Goal: Communication & Community: Answer question/provide support

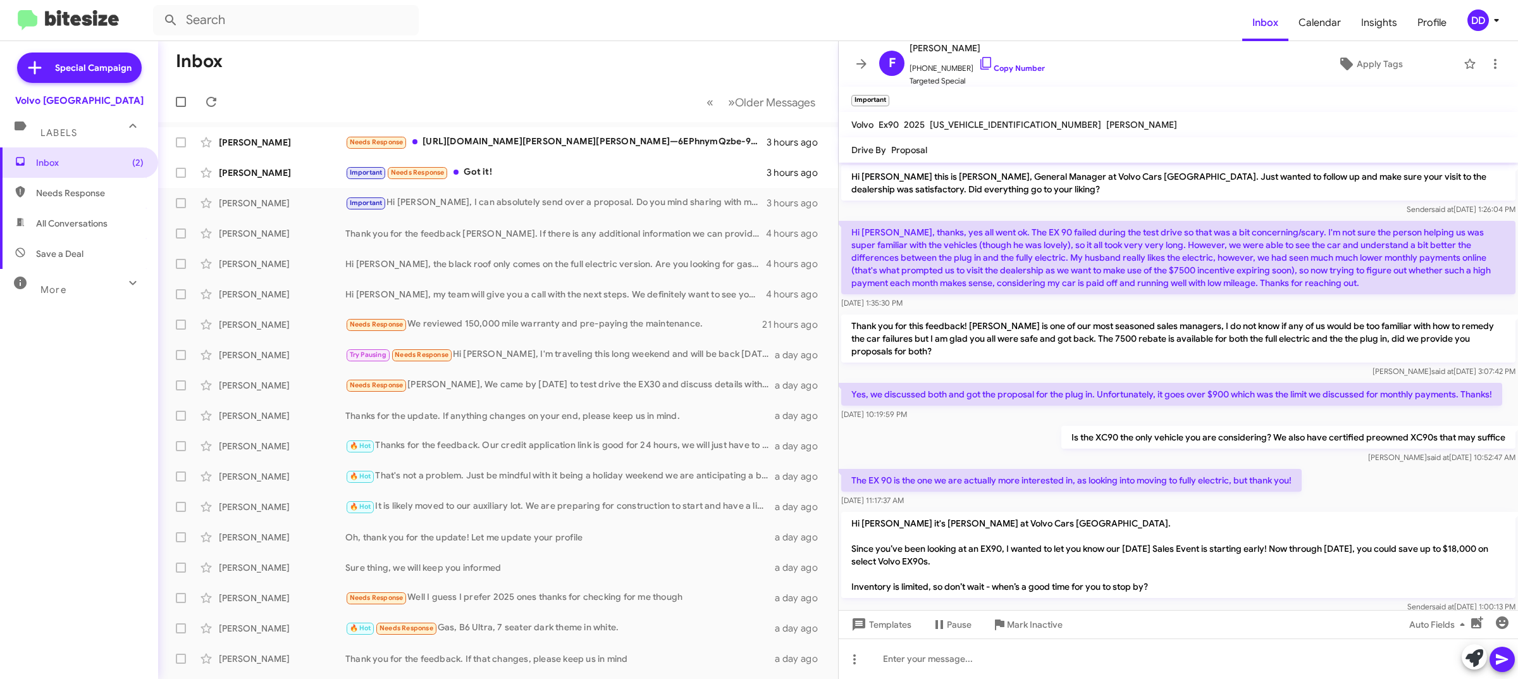
scroll to position [118, 0]
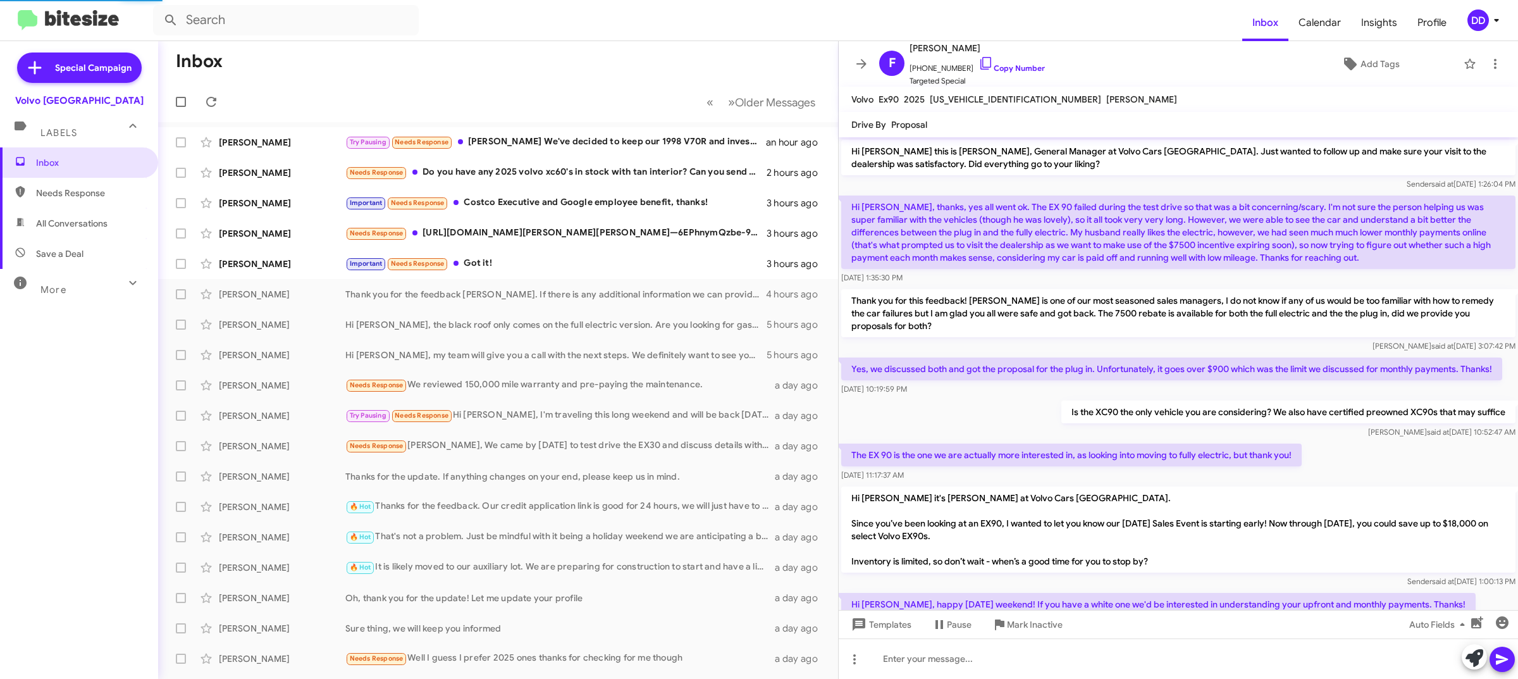
scroll to position [165, 0]
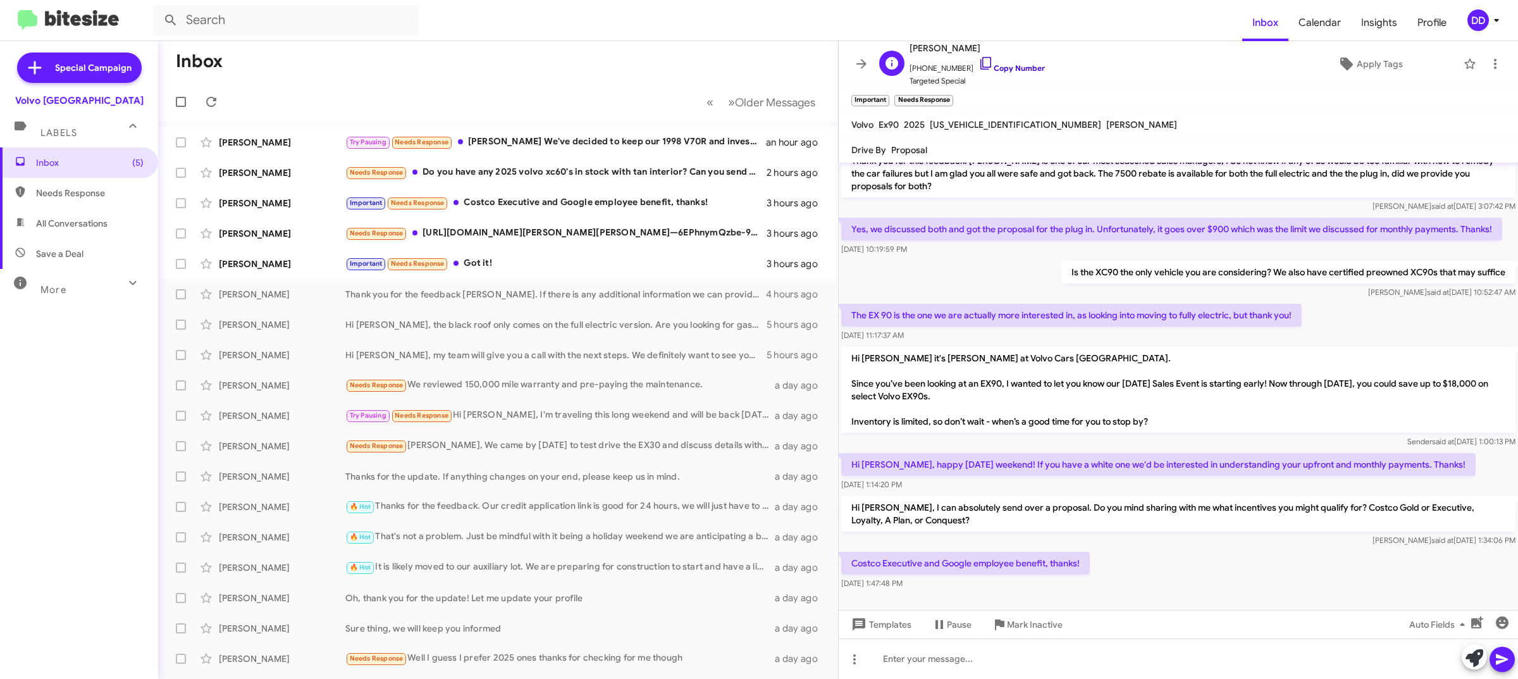
click at [994, 67] on link "Copy Number" at bounding box center [1012, 67] width 66 height 9
click at [1118, 663] on div at bounding box center [1178, 658] width 679 height 40
click at [1476, 625] on icon "button" at bounding box center [1477, 622] width 15 height 15
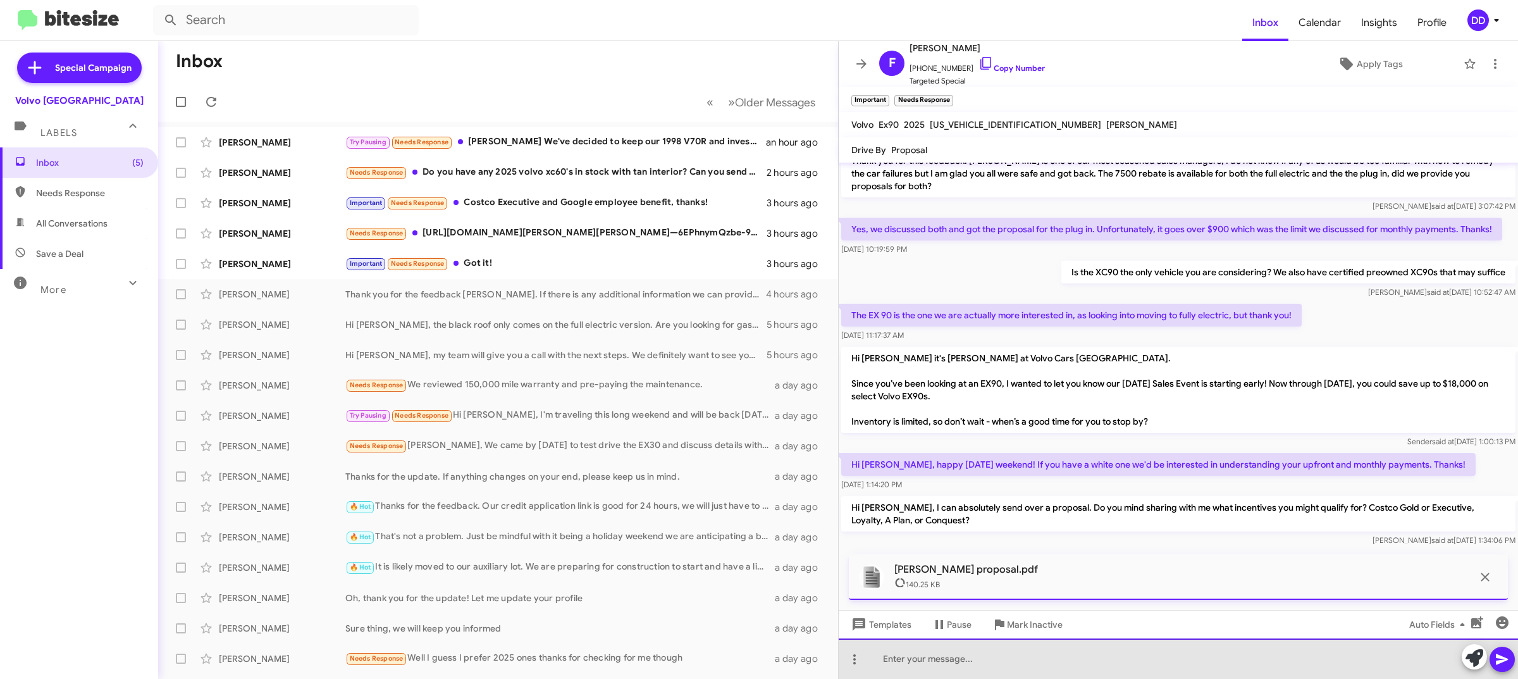
click at [1017, 662] on div at bounding box center [1178, 658] width 679 height 40
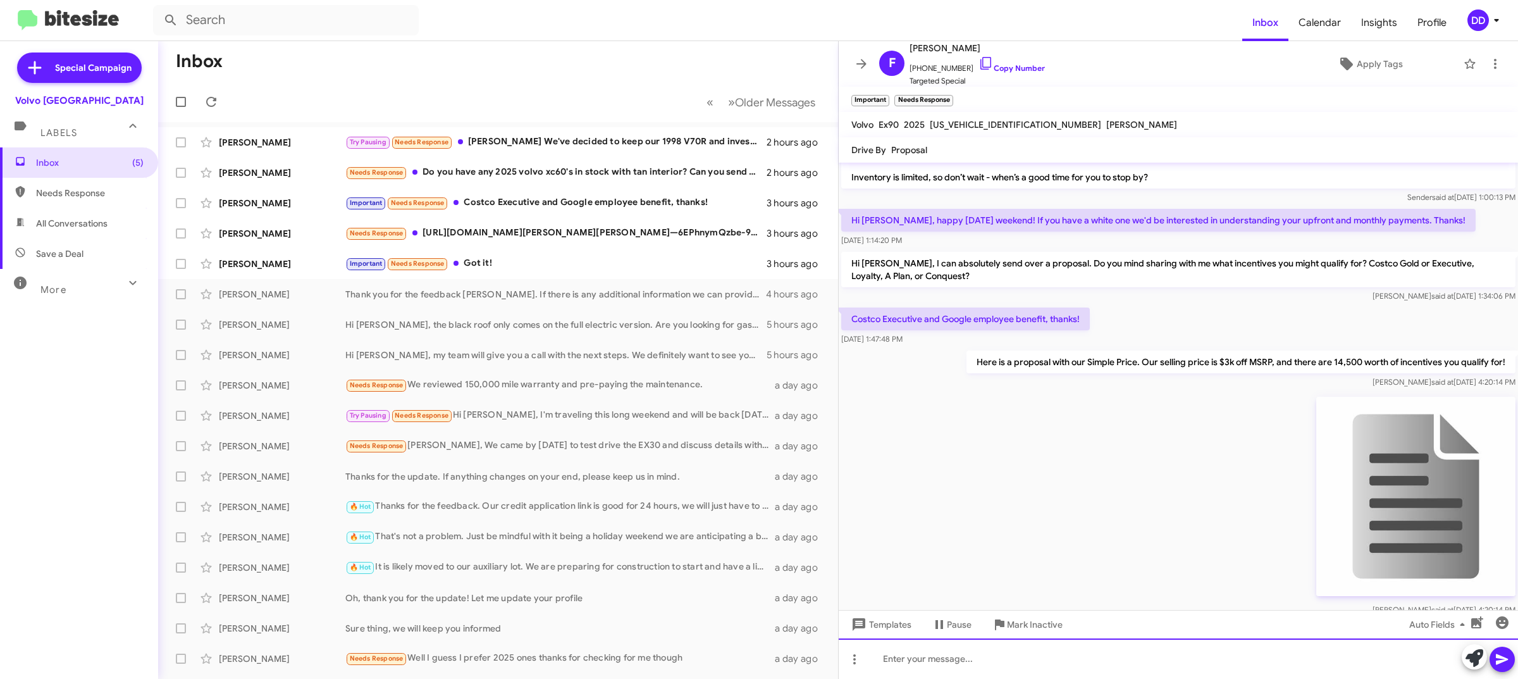
scroll to position [468, 0]
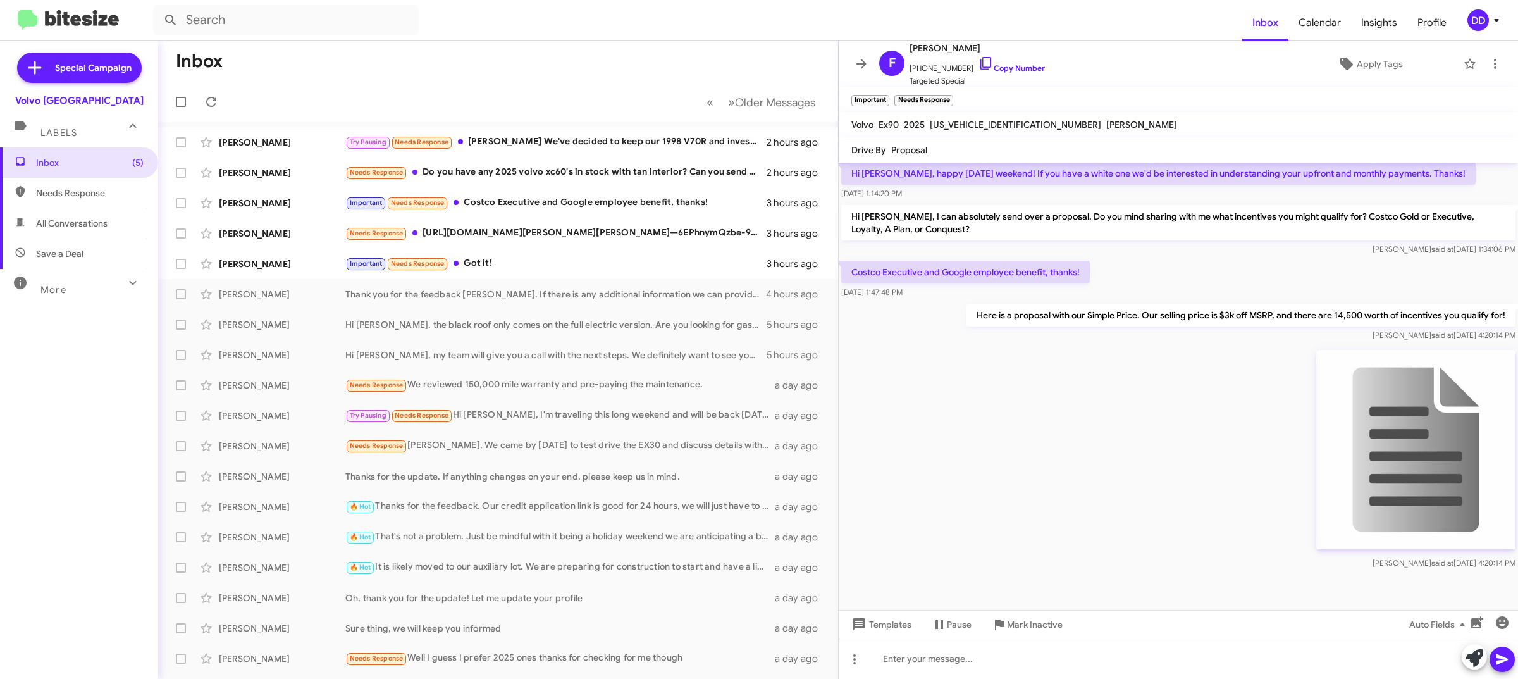
click at [1098, 469] on div "Daniesha said at Aug 29, 2025, 4:20:14 PM" at bounding box center [1178, 458] width 679 height 228
click at [520, 271] on div "Important Needs Response Got it!" at bounding box center [561, 263] width 432 height 15
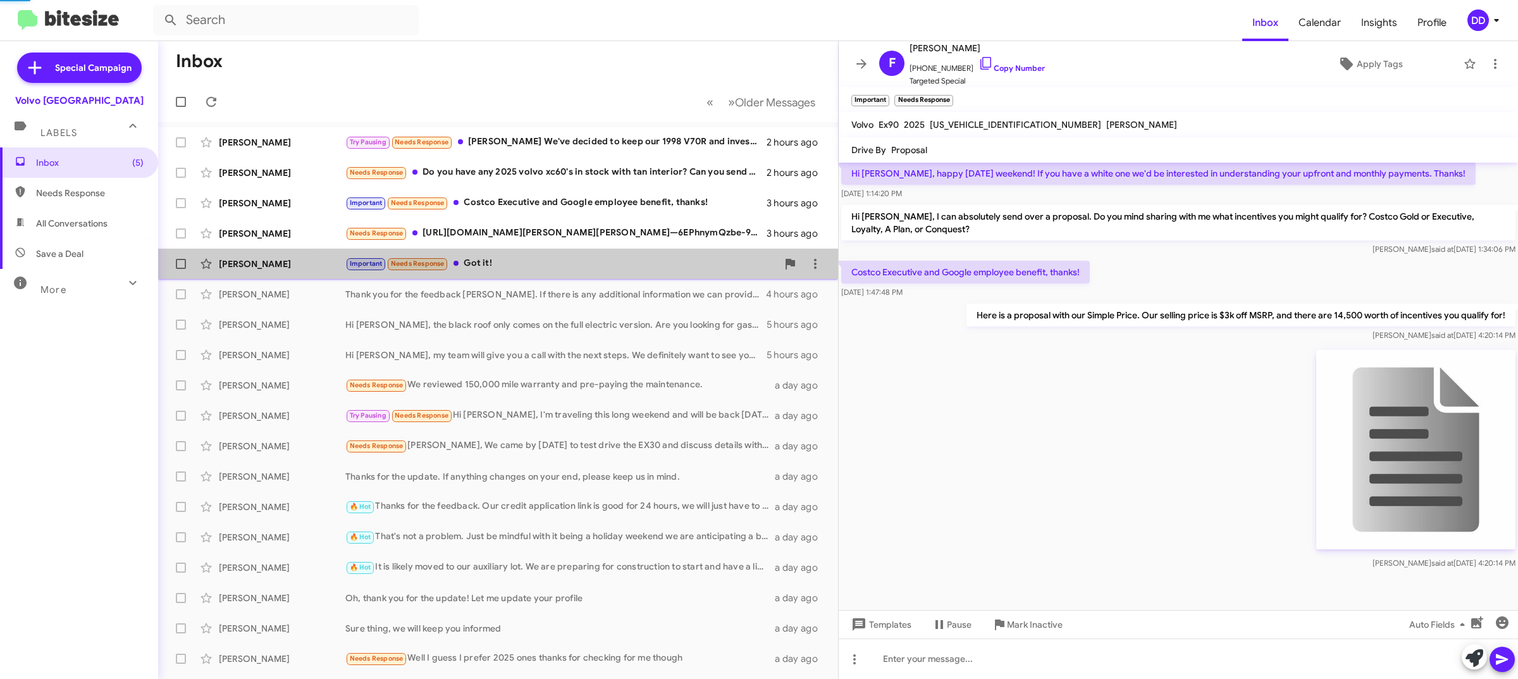
scroll to position [202, 0]
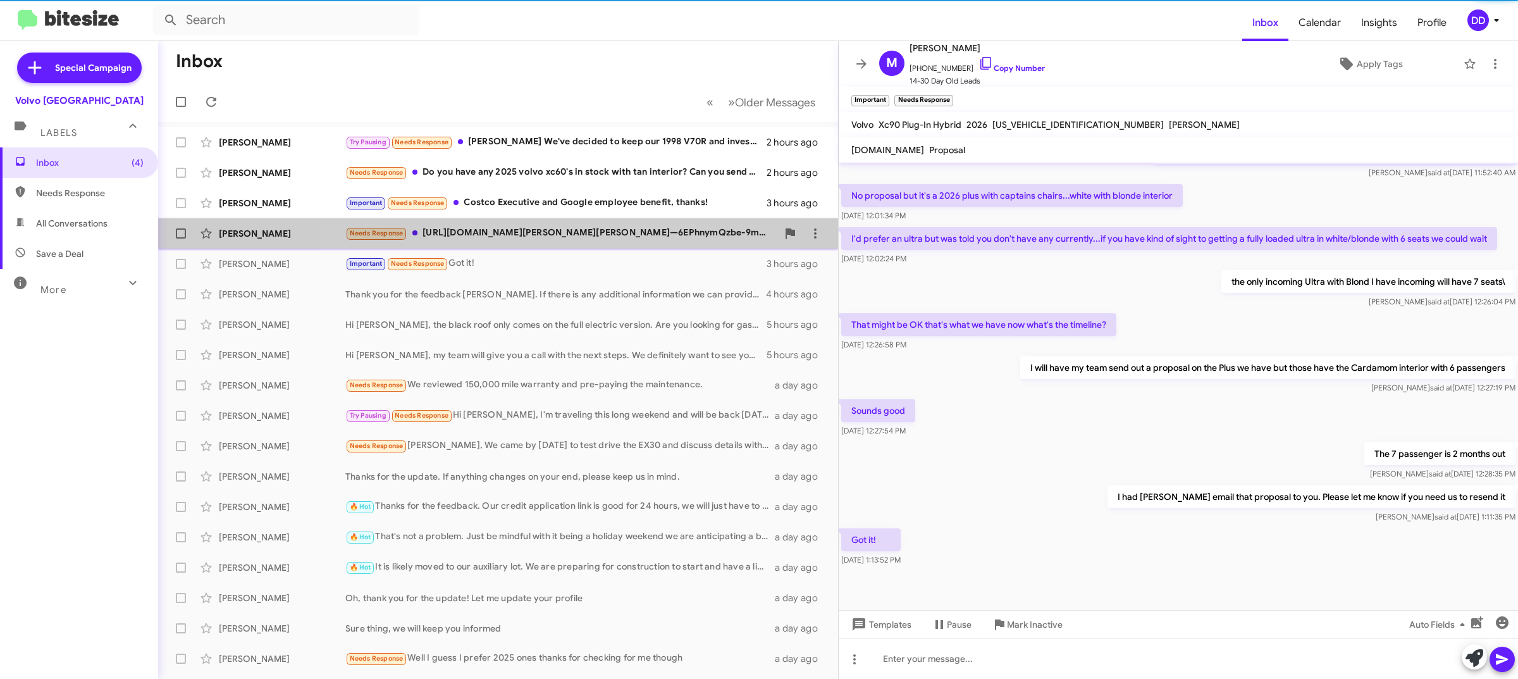
click at [529, 236] on div "Needs Response https://prod-use1-s3-outgoing-email-attachments.drivecentric.io/…" at bounding box center [561, 233] width 432 height 15
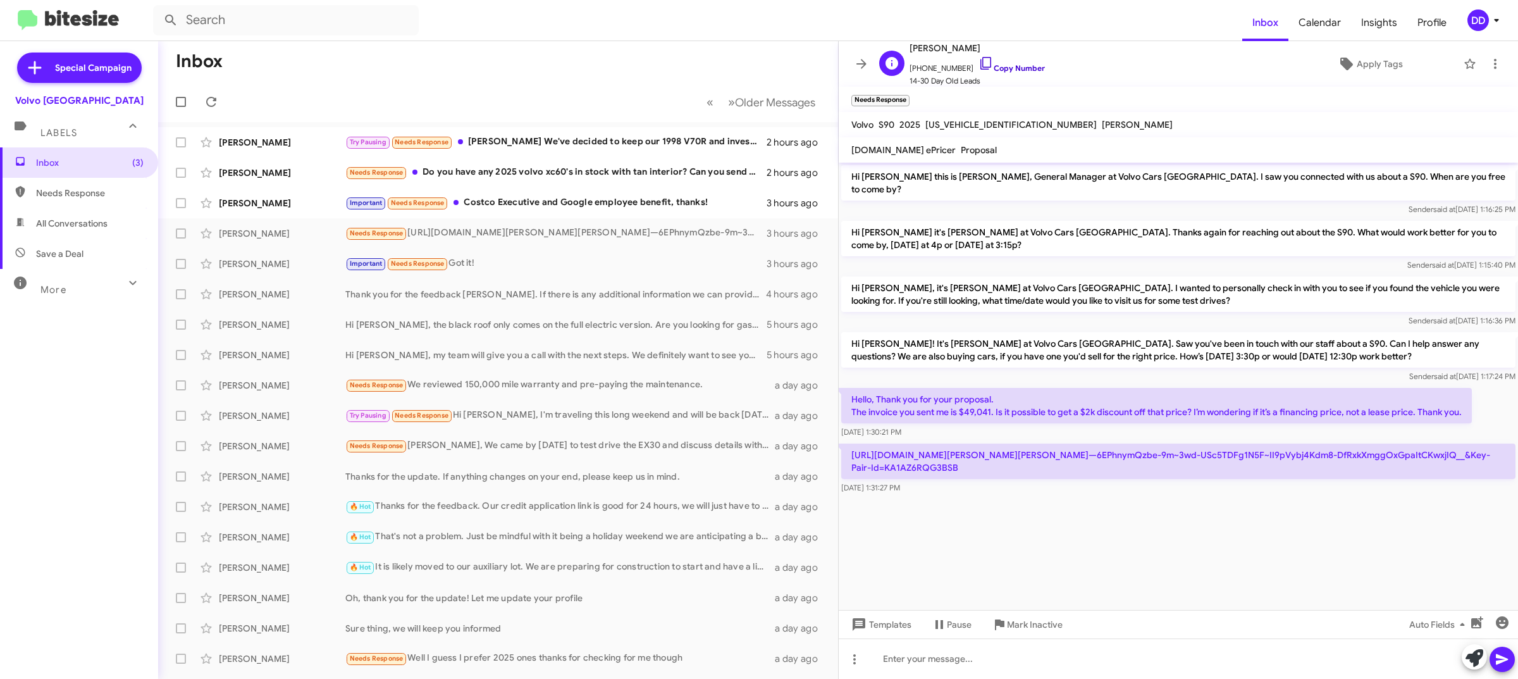
click at [1004, 68] on link "Copy Number" at bounding box center [1012, 67] width 66 height 9
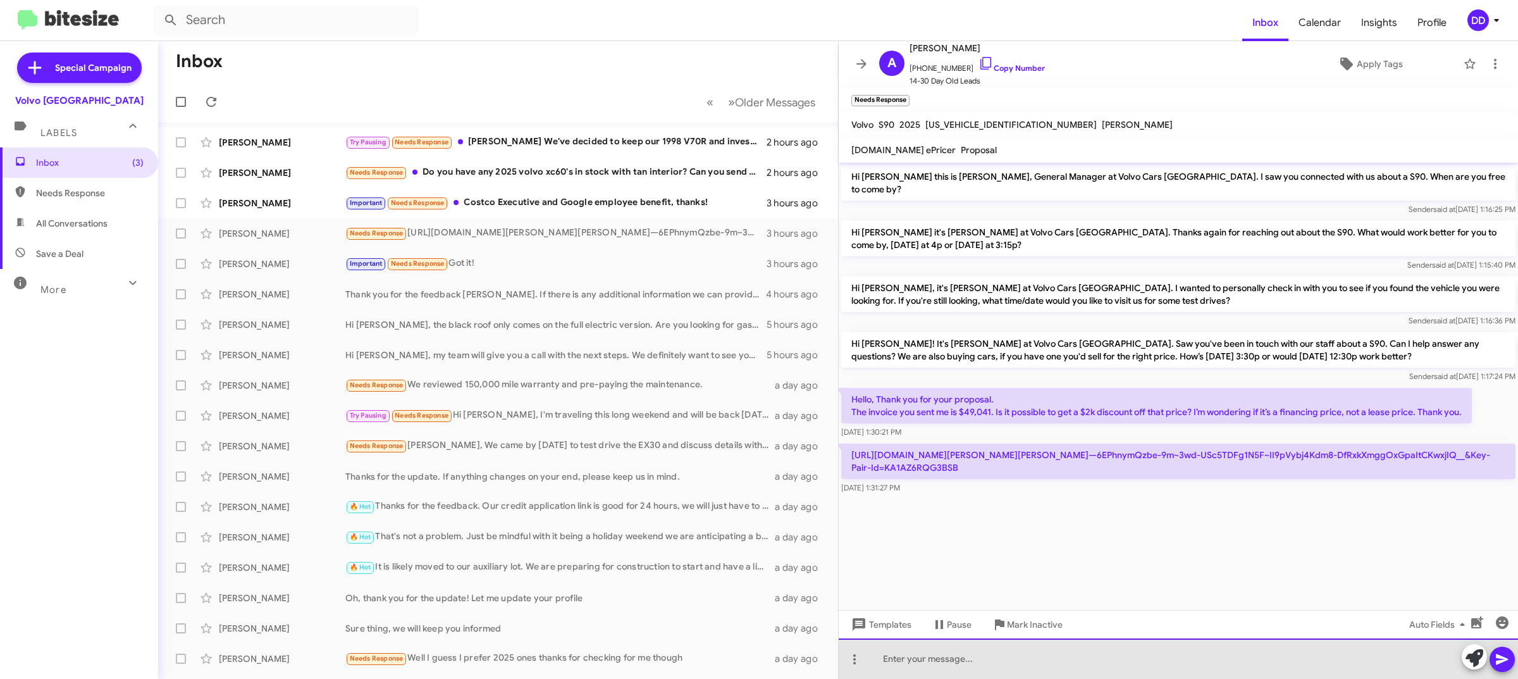
click at [1093, 660] on div at bounding box center [1178, 658] width 679 height 40
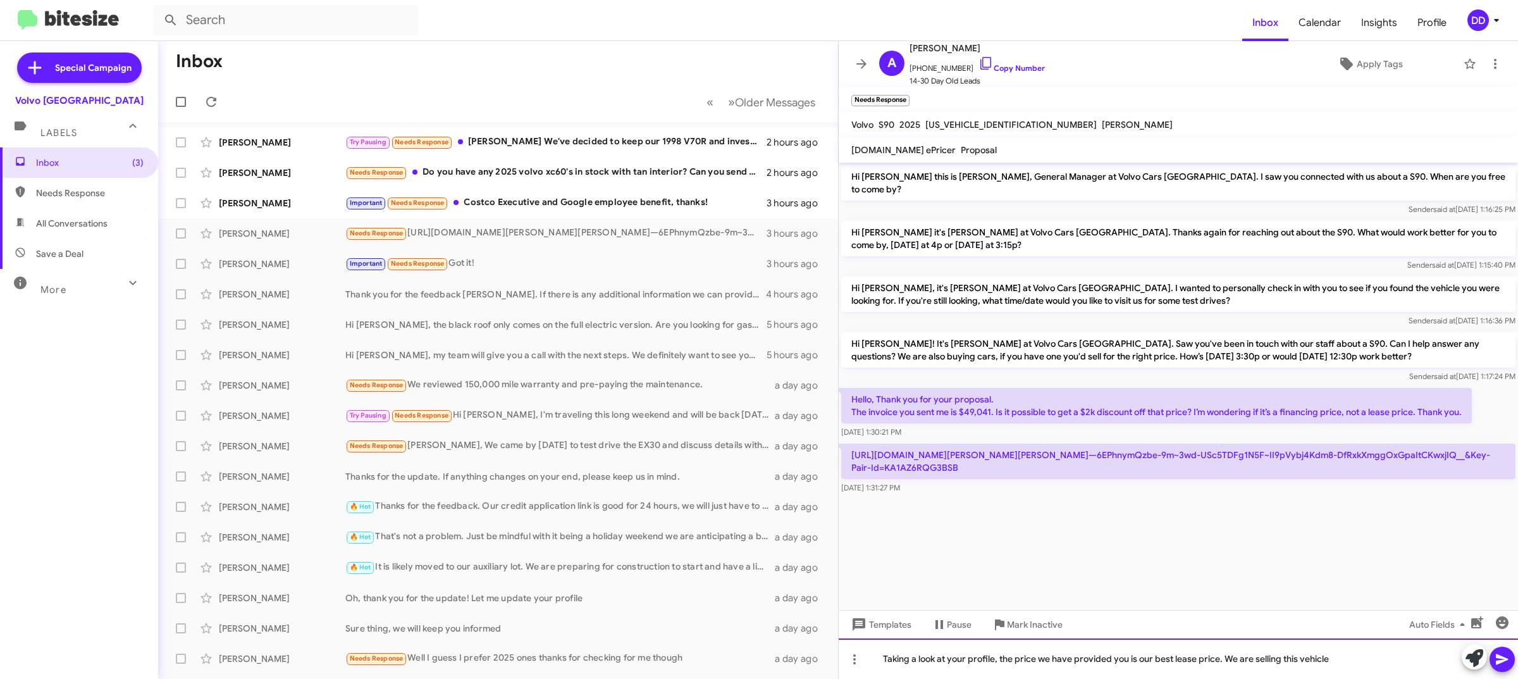
click at [1396, 652] on div "Taking a look at your profile, the price we have provided you is our best lease…" at bounding box center [1178, 658] width 679 height 40
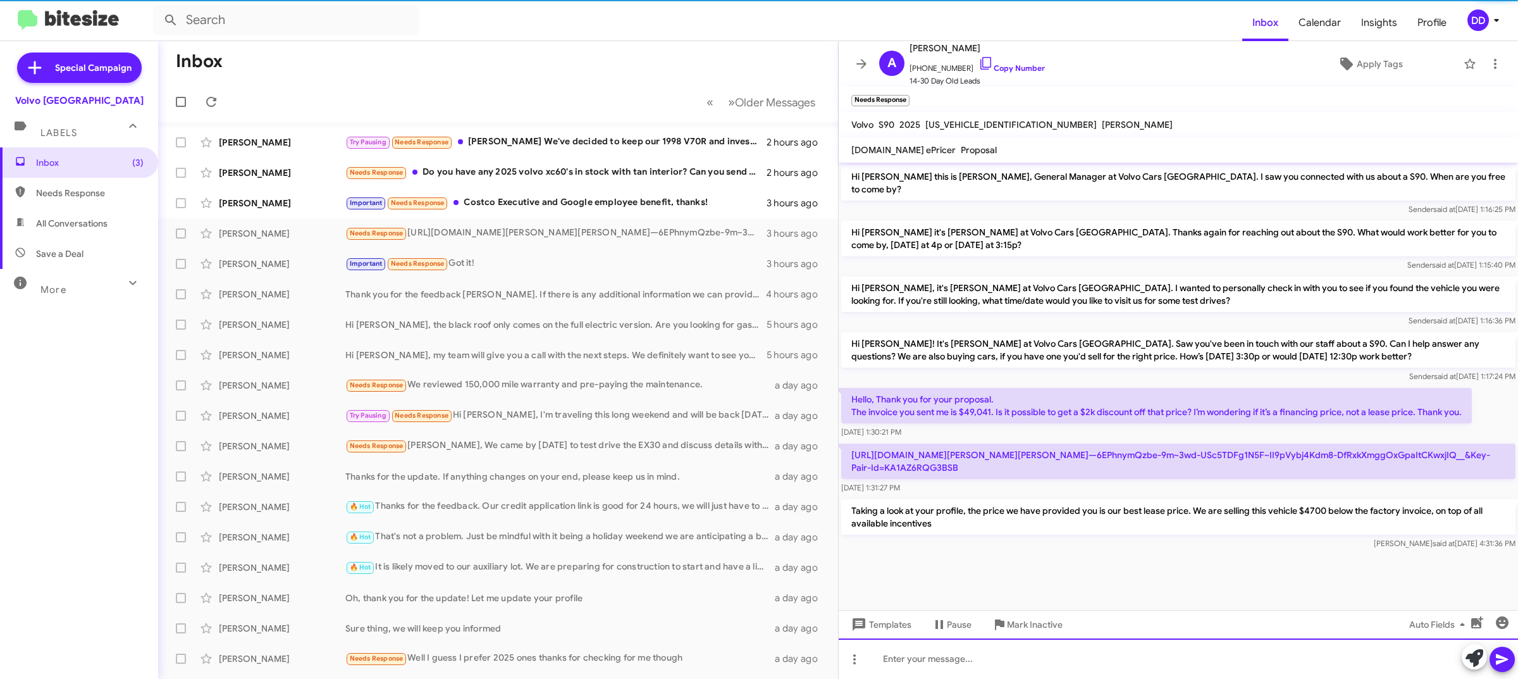
scroll to position [1, 0]
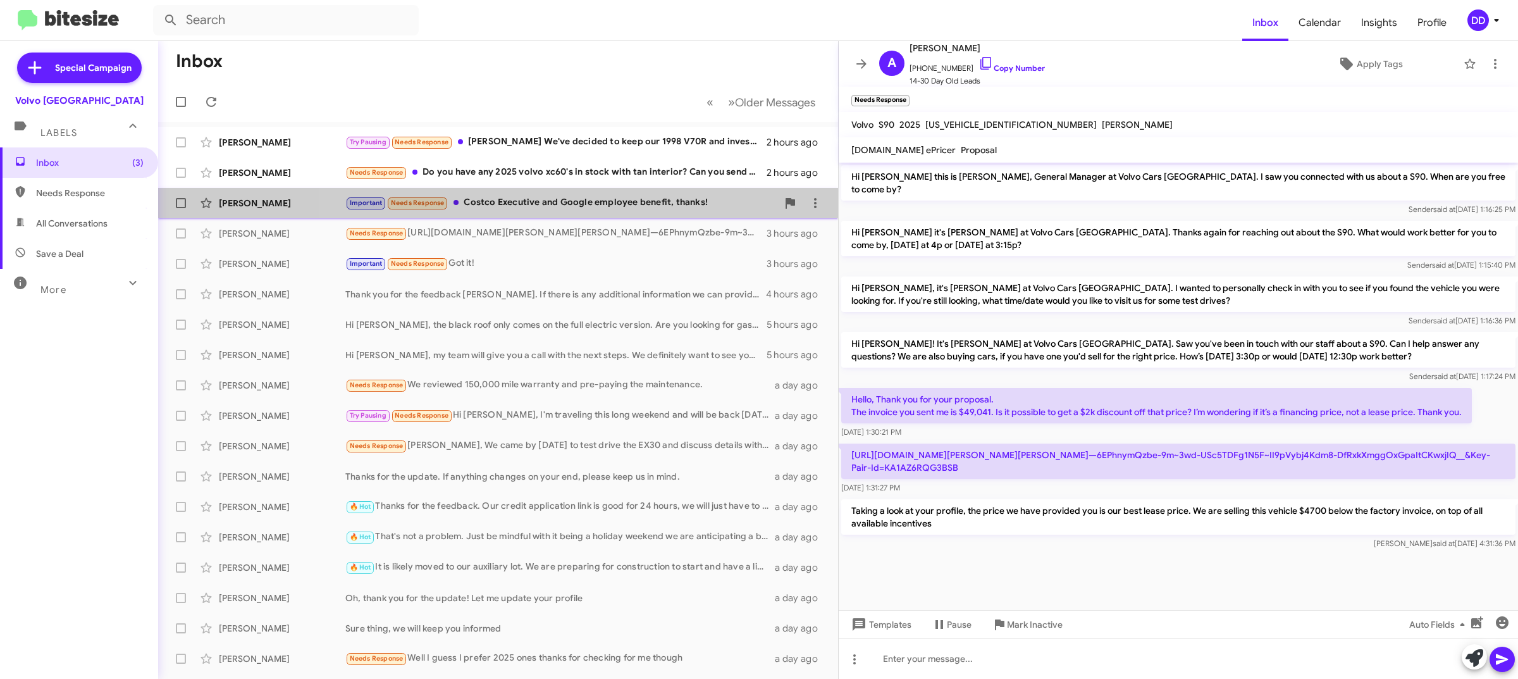
click at [621, 206] on div "Important Needs Response Costco Executive and Google employee benefit, thanks!" at bounding box center [561, 202] width 432 height 15
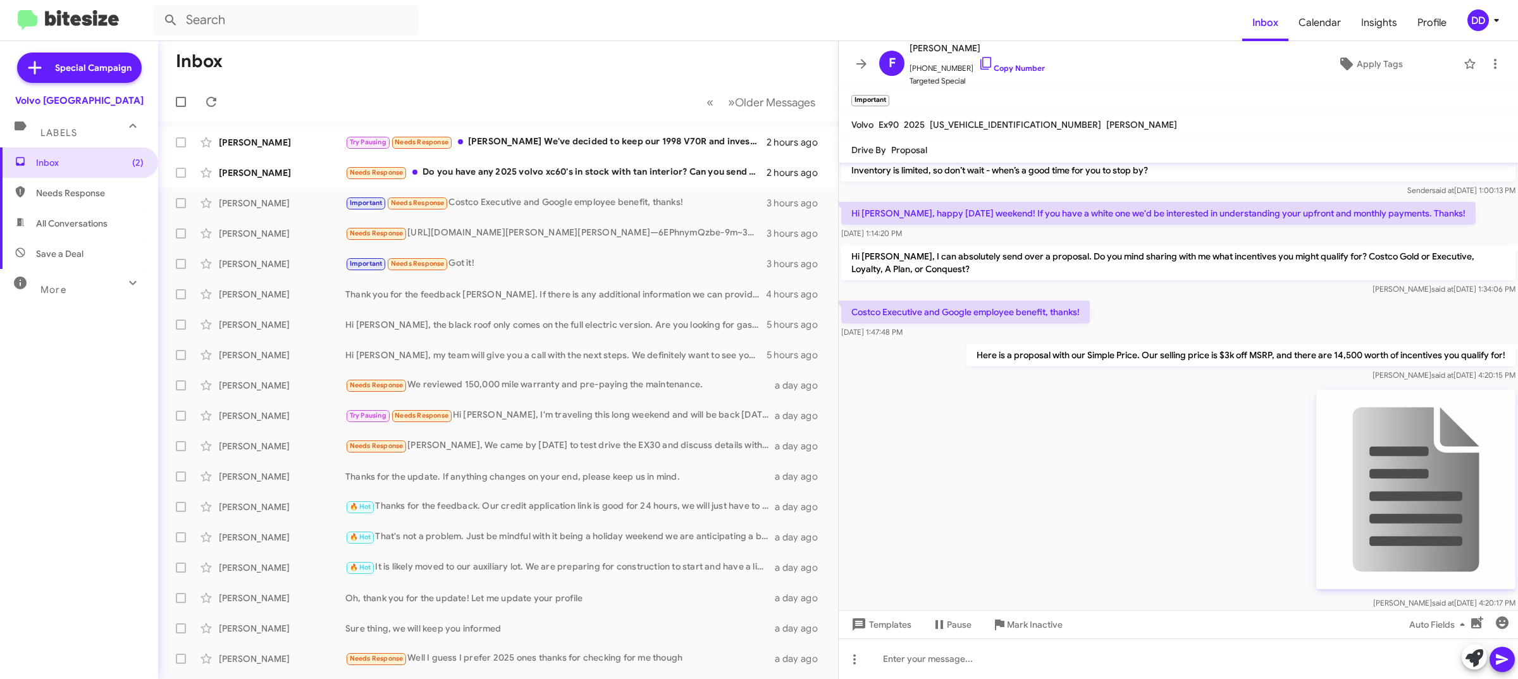
scroll to position [389, 0]
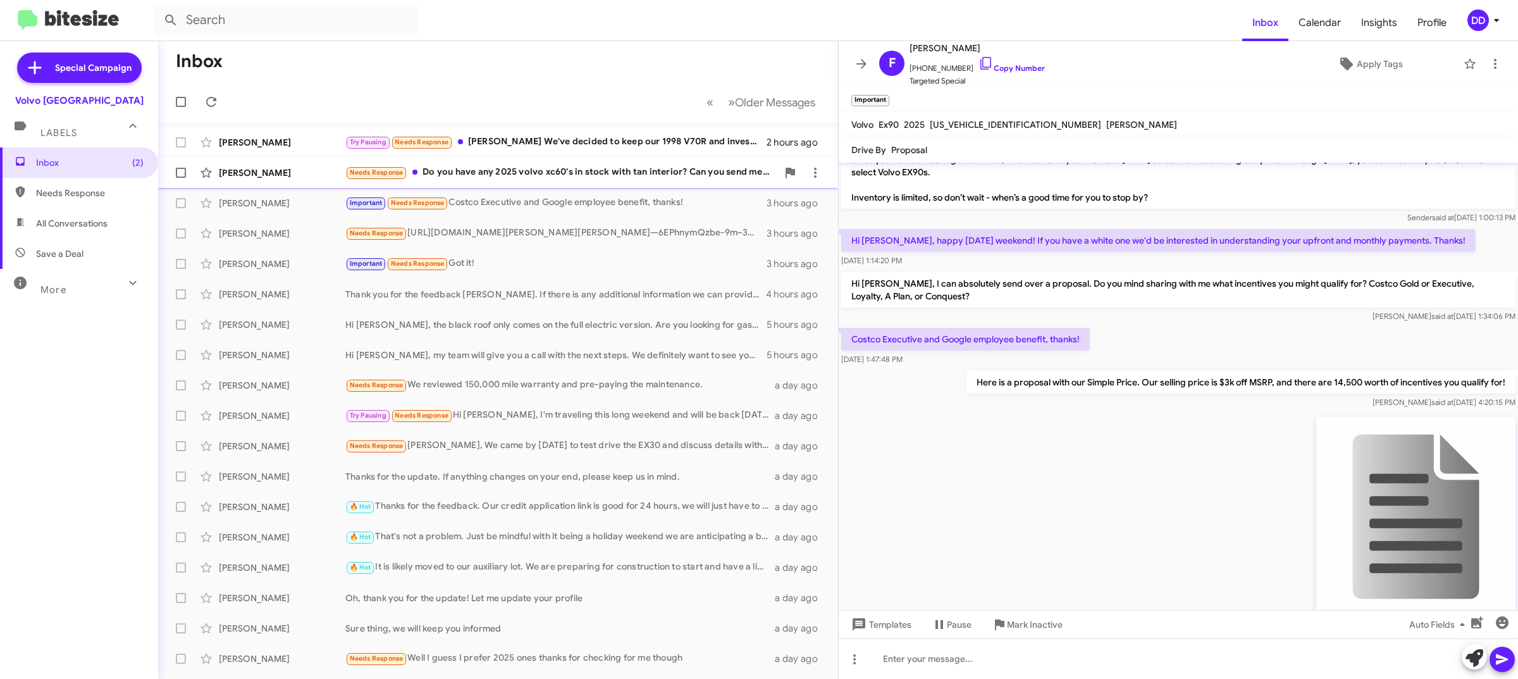
click at [539, 178] on div "Needs Response Do you have any 2025 volvo xc60's in stock with tan interior? Ca…" at bounding box center [561, 172] width 432 height 15
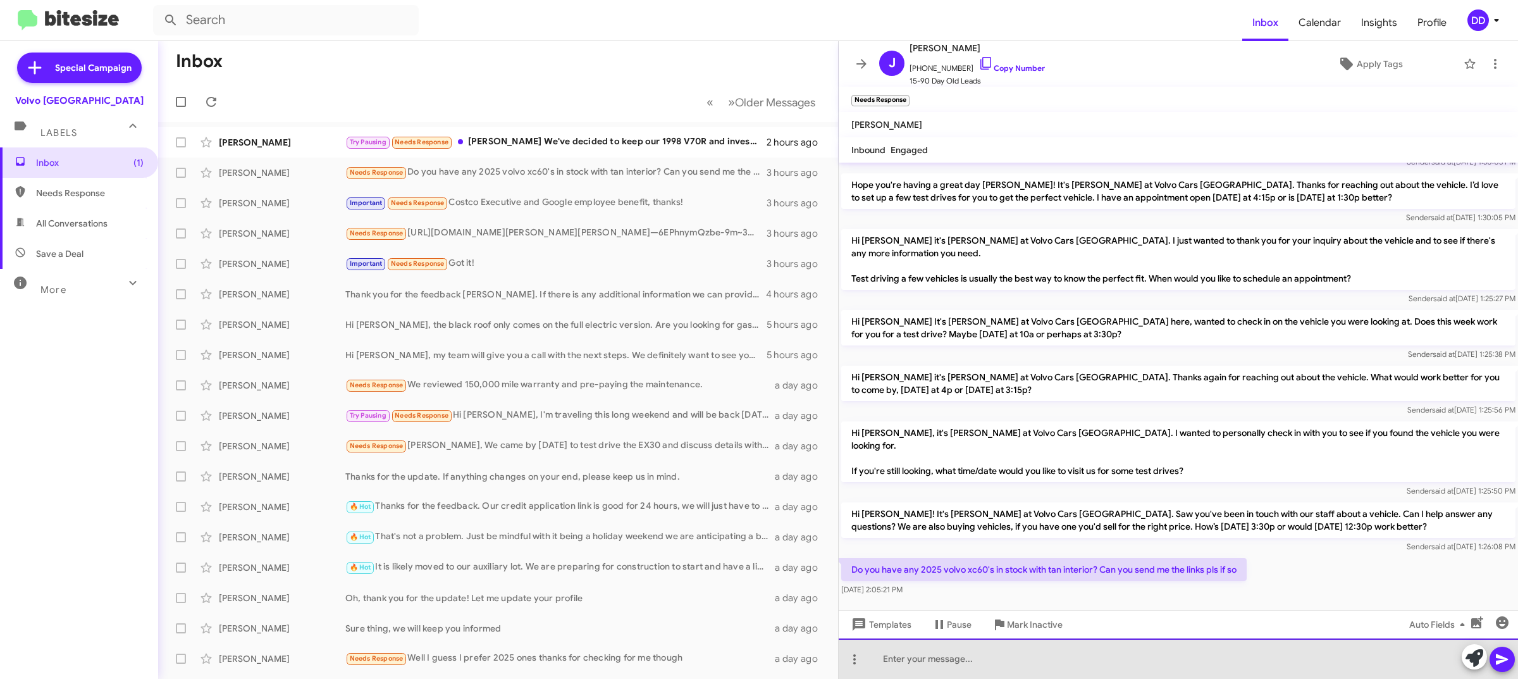
click at [1092, 659] on div at bounding box center [1178, 658] width 679 height 40
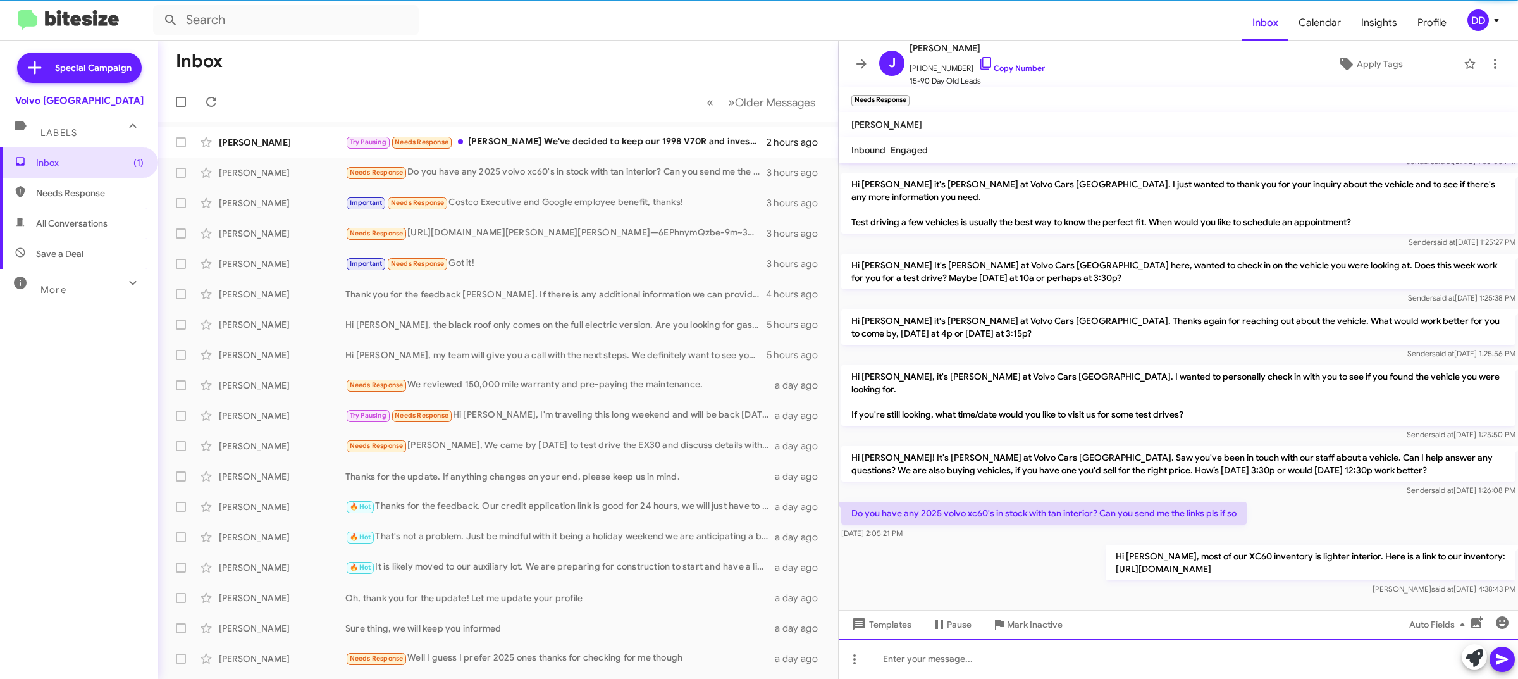
scroll to position [342, 0]
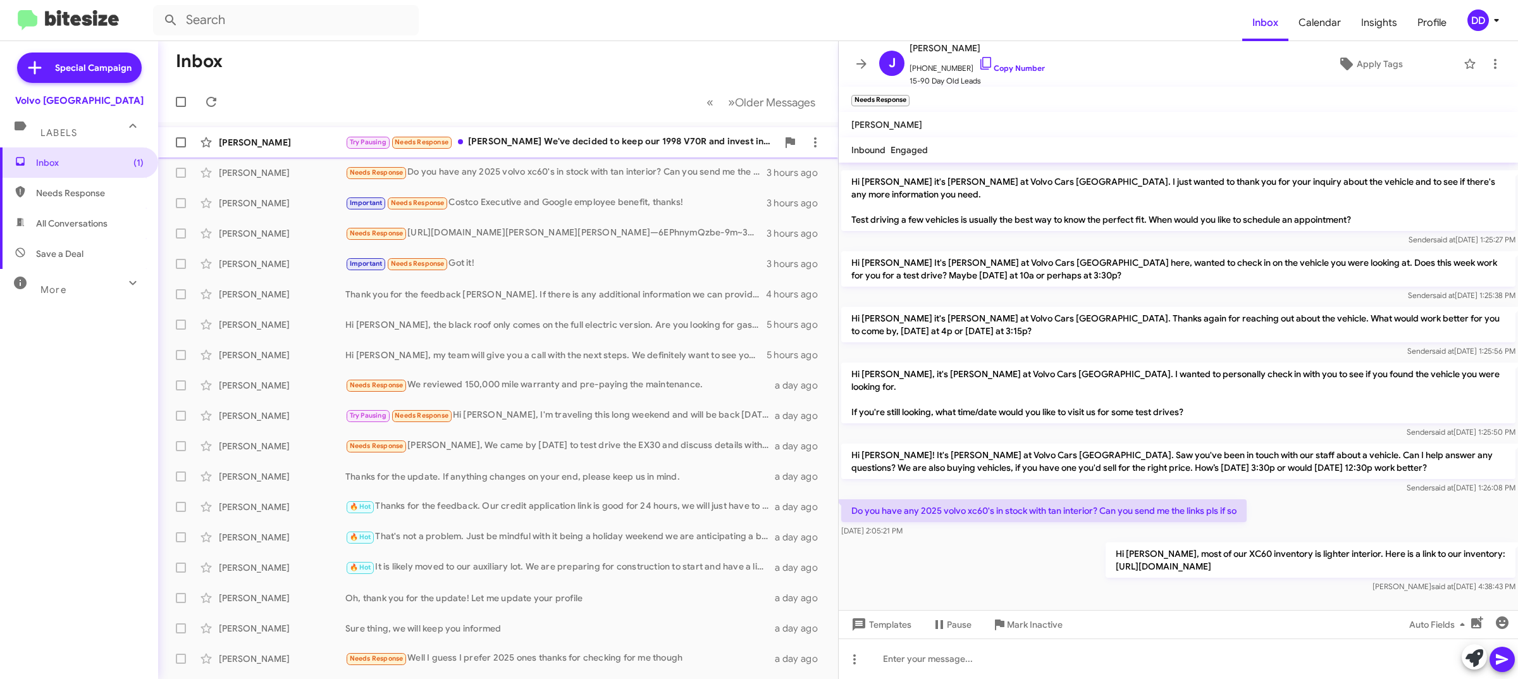
click at [545, 139] on div "Try Pausing Needs Response David We've decided to keep our 1998 V70R and invest…" at bounding box center [561, 142] width 432 height 15
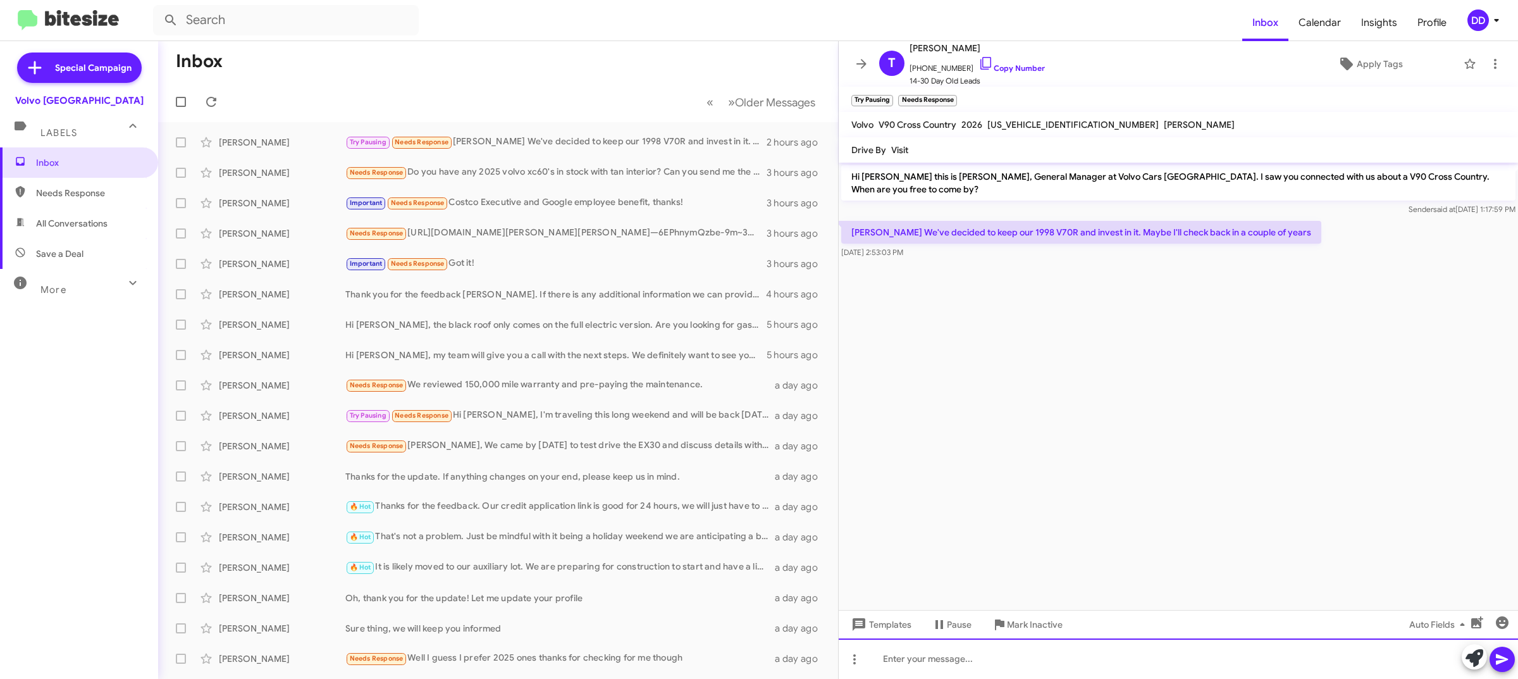
click at [1057, 659] on div at bounding box center [1178, 658] width 679 height 40
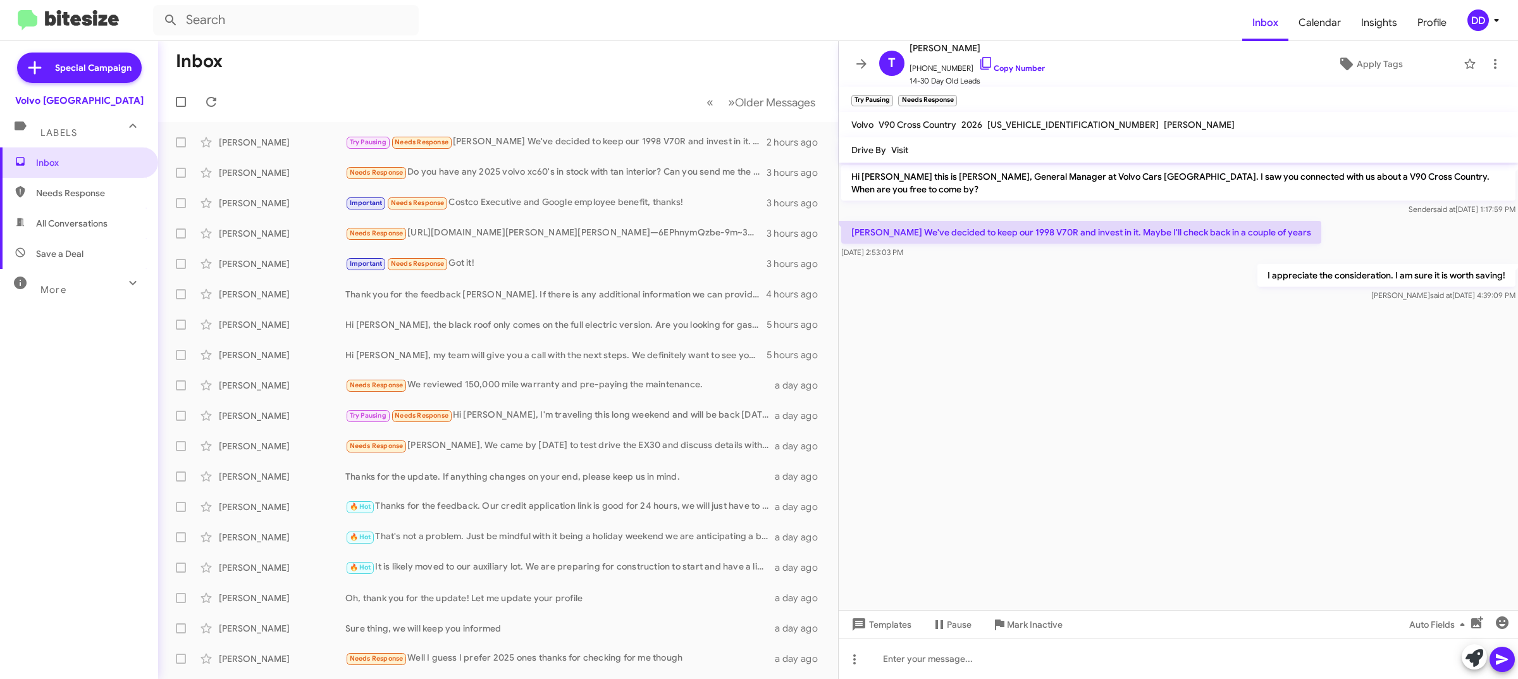
click at [450, 56] on mat-toolbar-row "Inbox" at bounding box center [498, 61] width 680 height 40
